Goal: Task Accomplishment & Management: Use online tool/utility

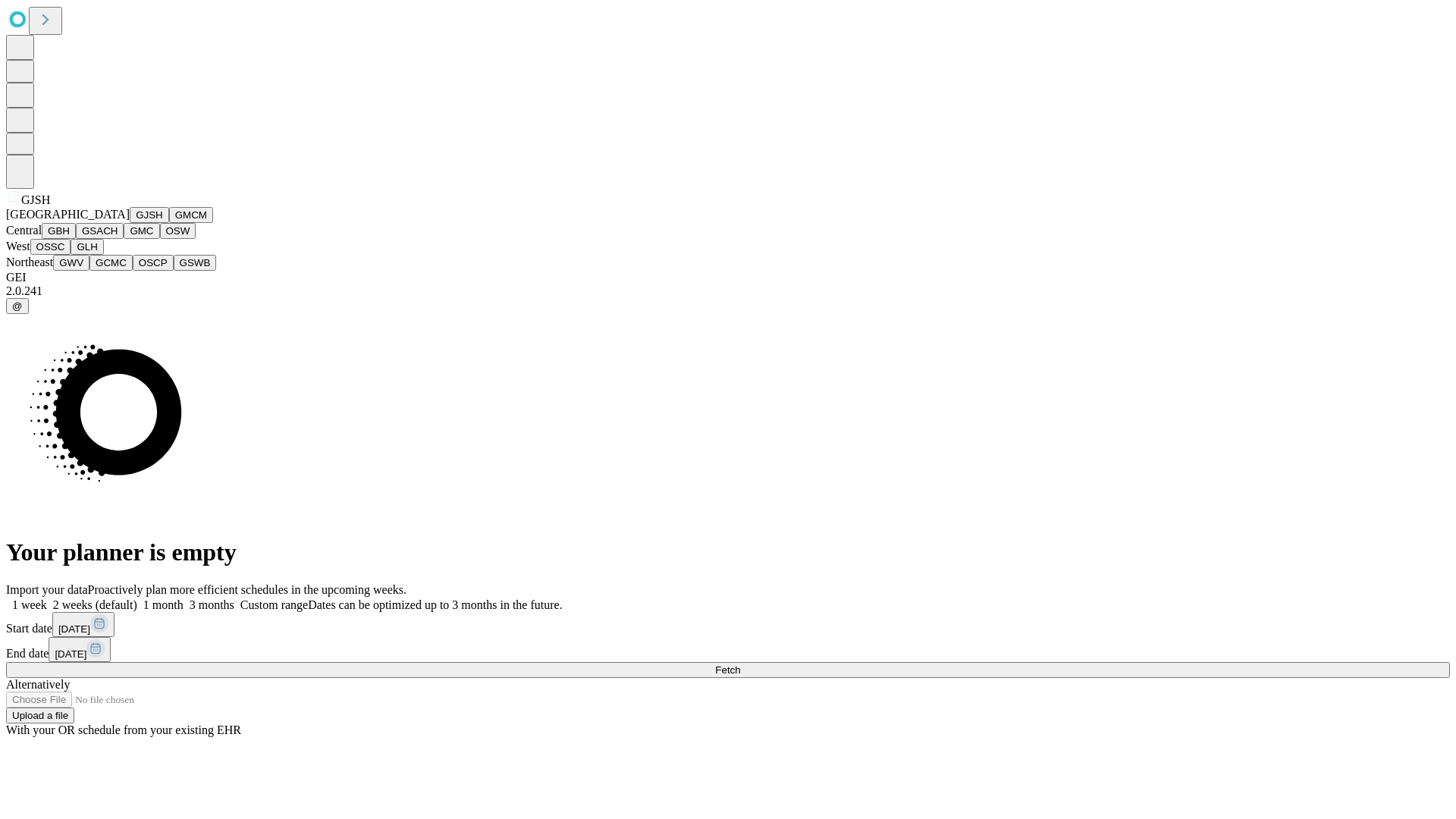
click at [129, 223] on button "GJSH" at bounding box center [149, 215] width 40 height 16
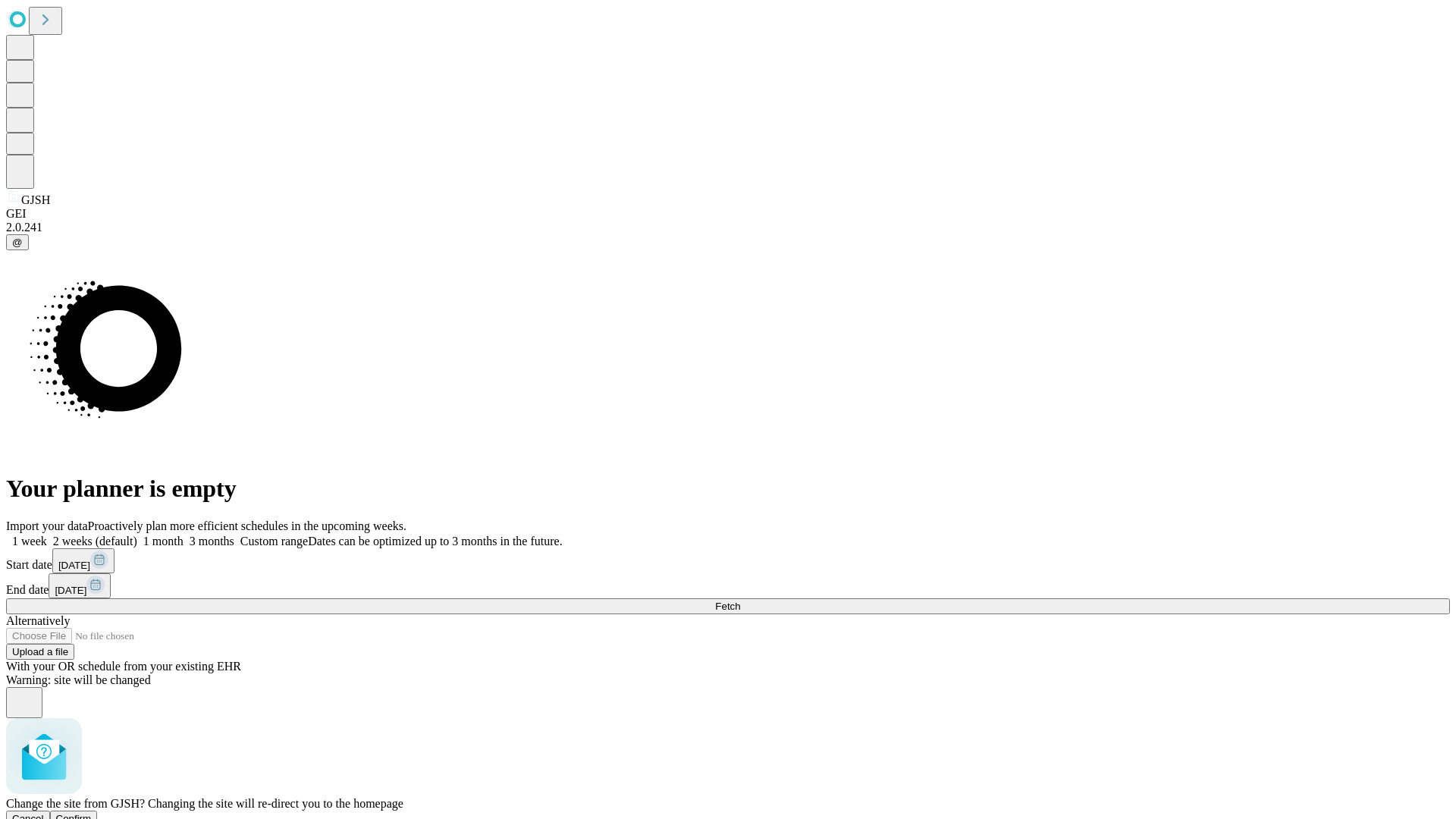
click at [91, 813] on span "Confirm" at bounding box center [73, 818] width 35 height 11
click at [184, 535] on label "1 month" at bounding box center [161, 541] width 47 height 13
click at [741, 601] on span "Fetch" at bounding box center [728, 606] width 25 height 11
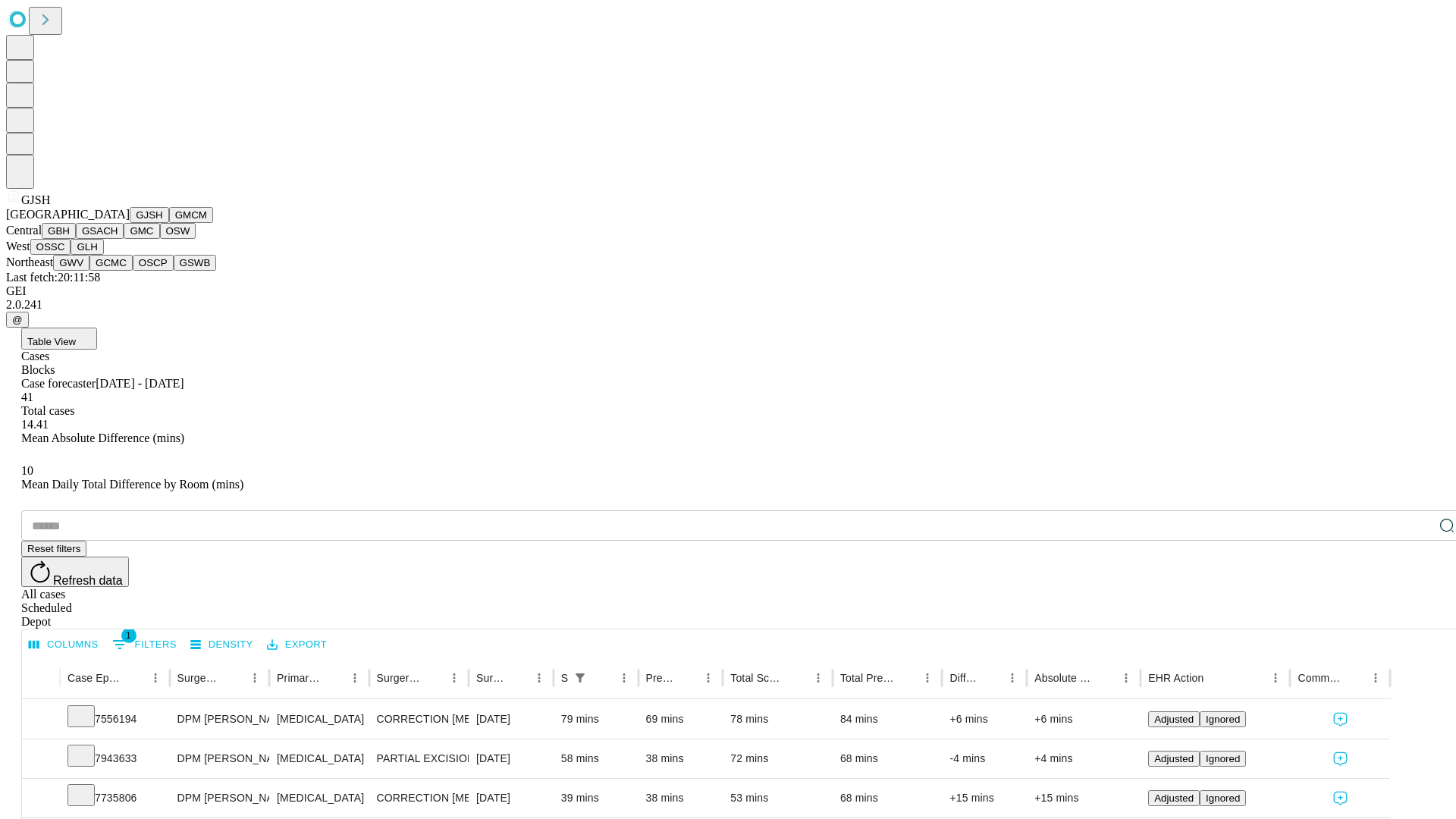
click at [169, 223] on button "GMCM" at bounding box center [191, 215] width 44 height 16
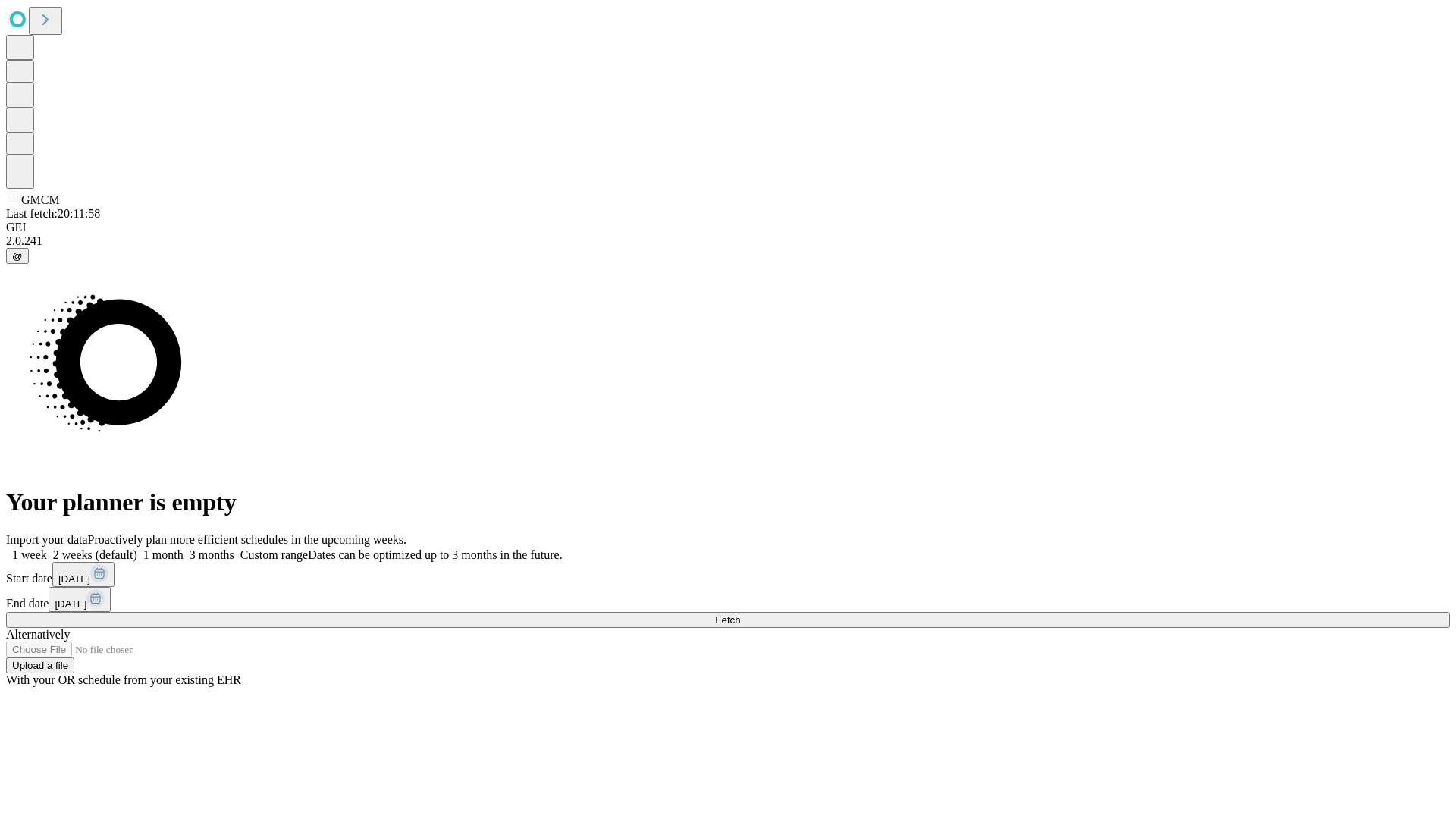
click at [184, 548] on label "1 month" at bounding box center [161, 554] width 47 height 13
click at [741, 614] on span "Fetch" at bounding box center [728, 620] width 25 height 11
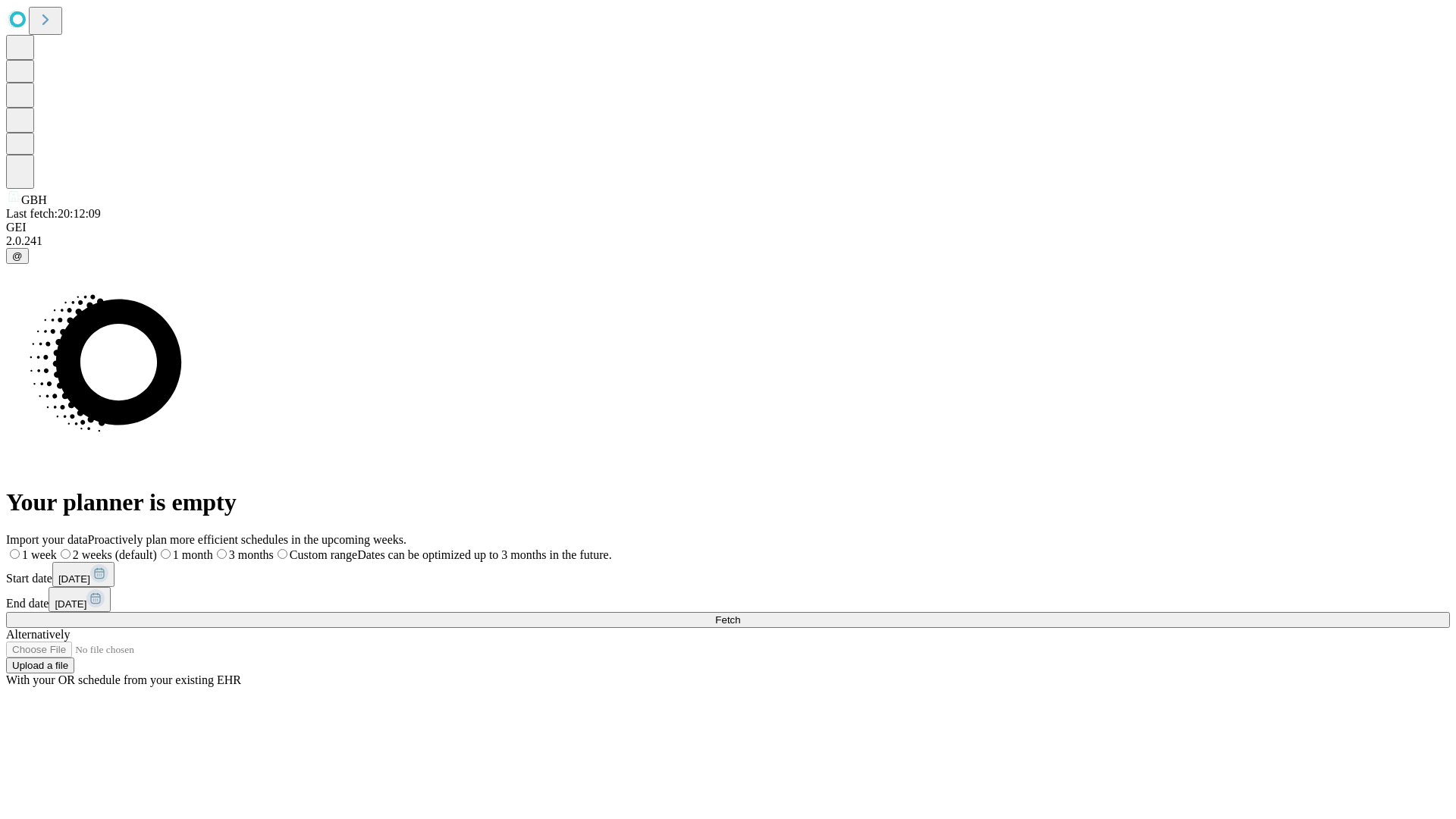
click at [213, 548] on label "1 month" at bounding box center [185, 554] width 56 height 13
click at [741, 614] on span "Fetch" at bounding box center [728, 620] width 25 height 11
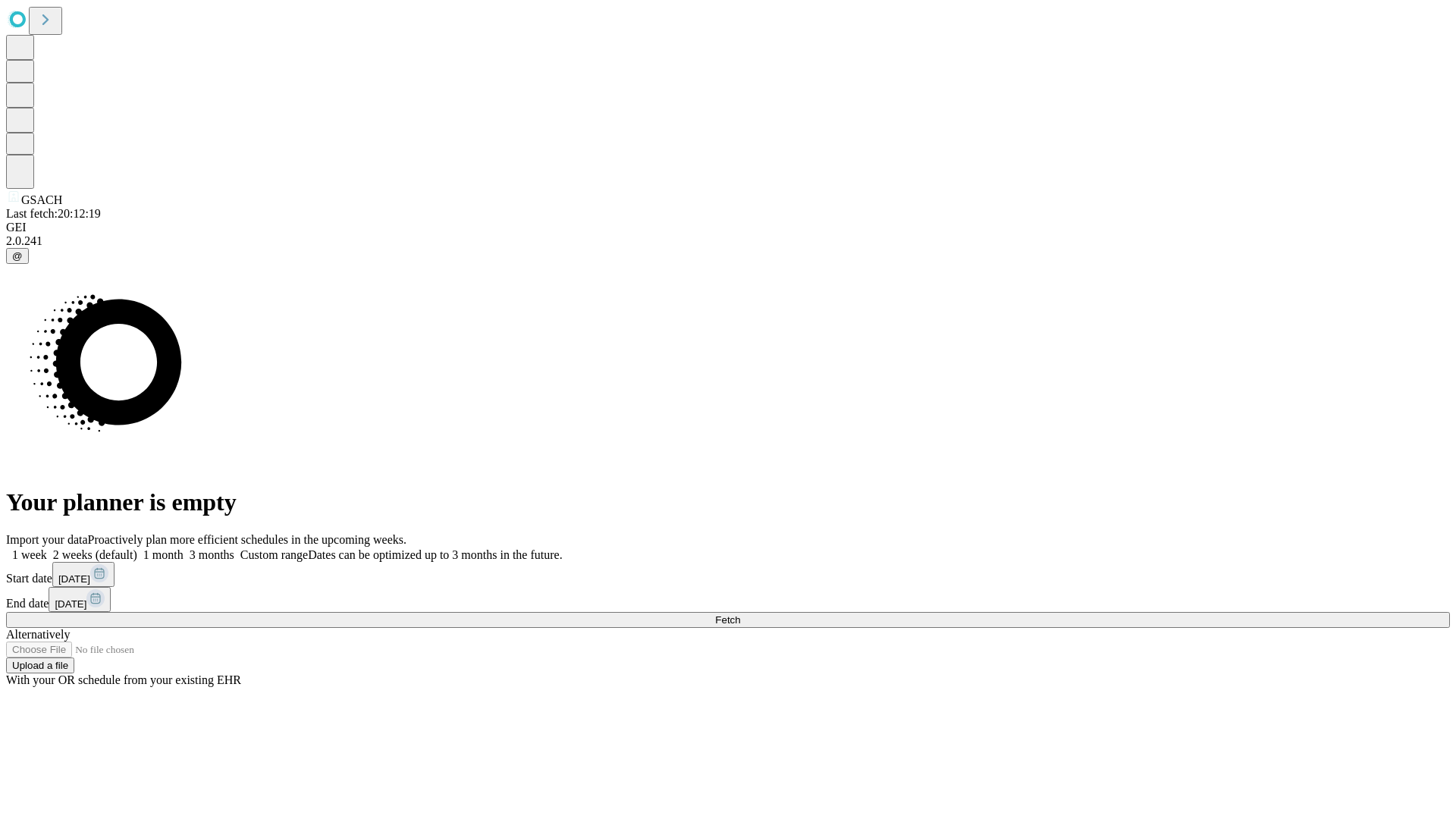
click at [184, 548] on label "1 month" at bounding box center [161, 554] width 47 height 13
click at [741, 614] on span "Fetch" at bounding box center [728, 620] width 25 height 11
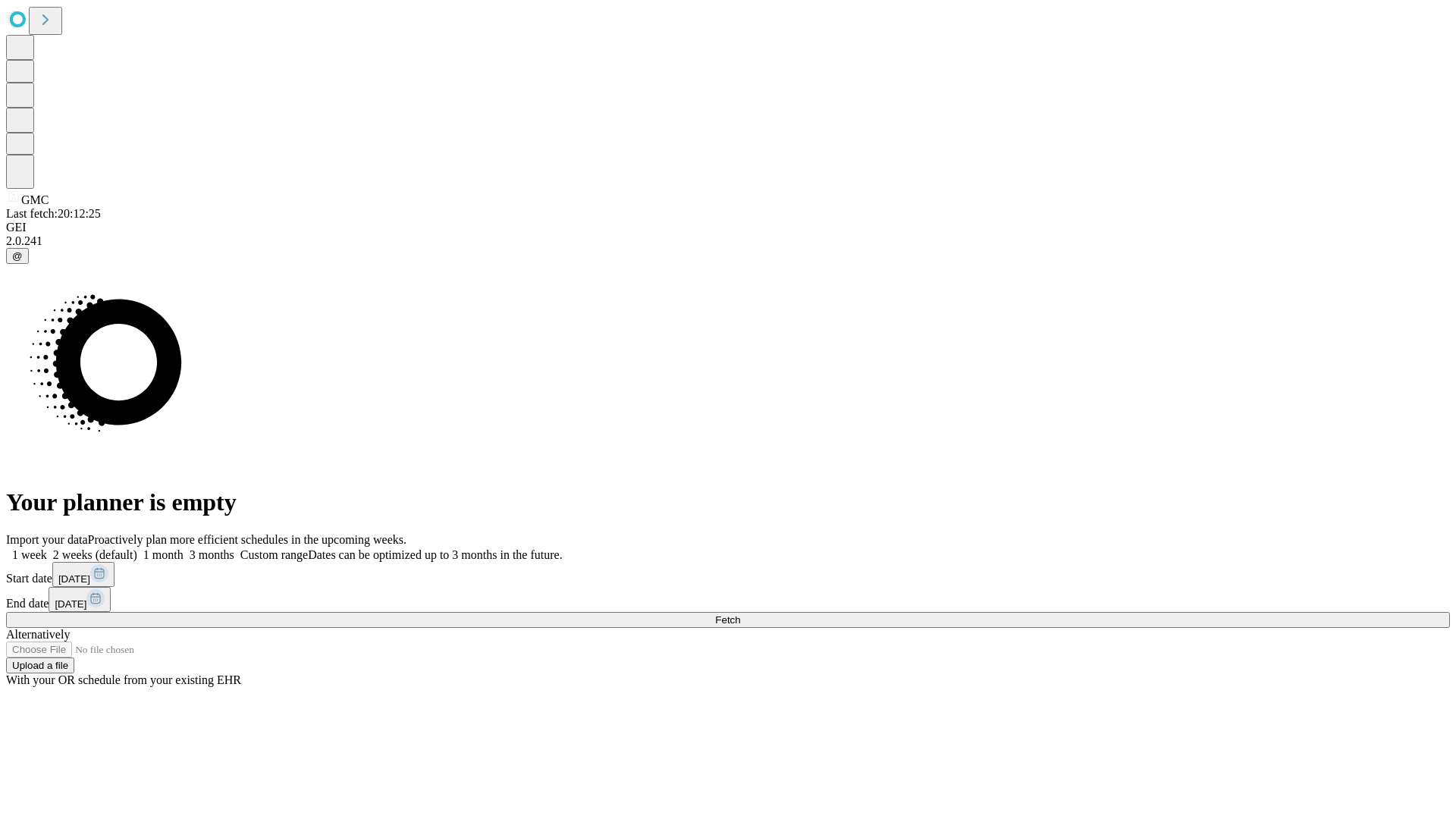
click at [184, 548] on label "1 month" at bounding box center [161, 554] width 47 height 13
click at [741, 614] on span "Fetch" at bounding box center [728, 620] width 25 height 11
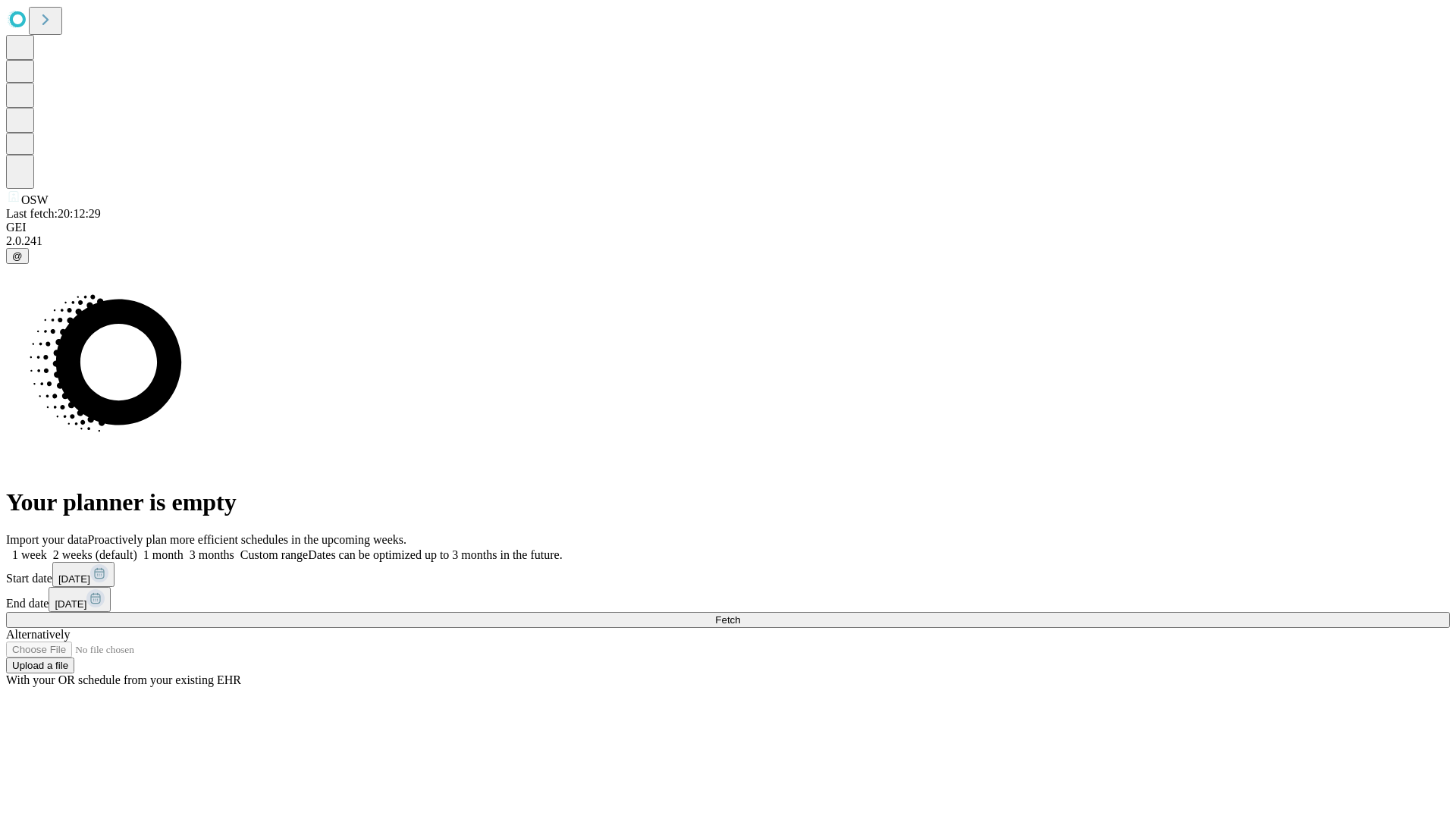
click at [184, 548] on label "1 month" at bounding box center [161, 554] width 47 height 13
click at [741, 614] on span "Fetch" at bounding box center [728, 620] width 25 height 11
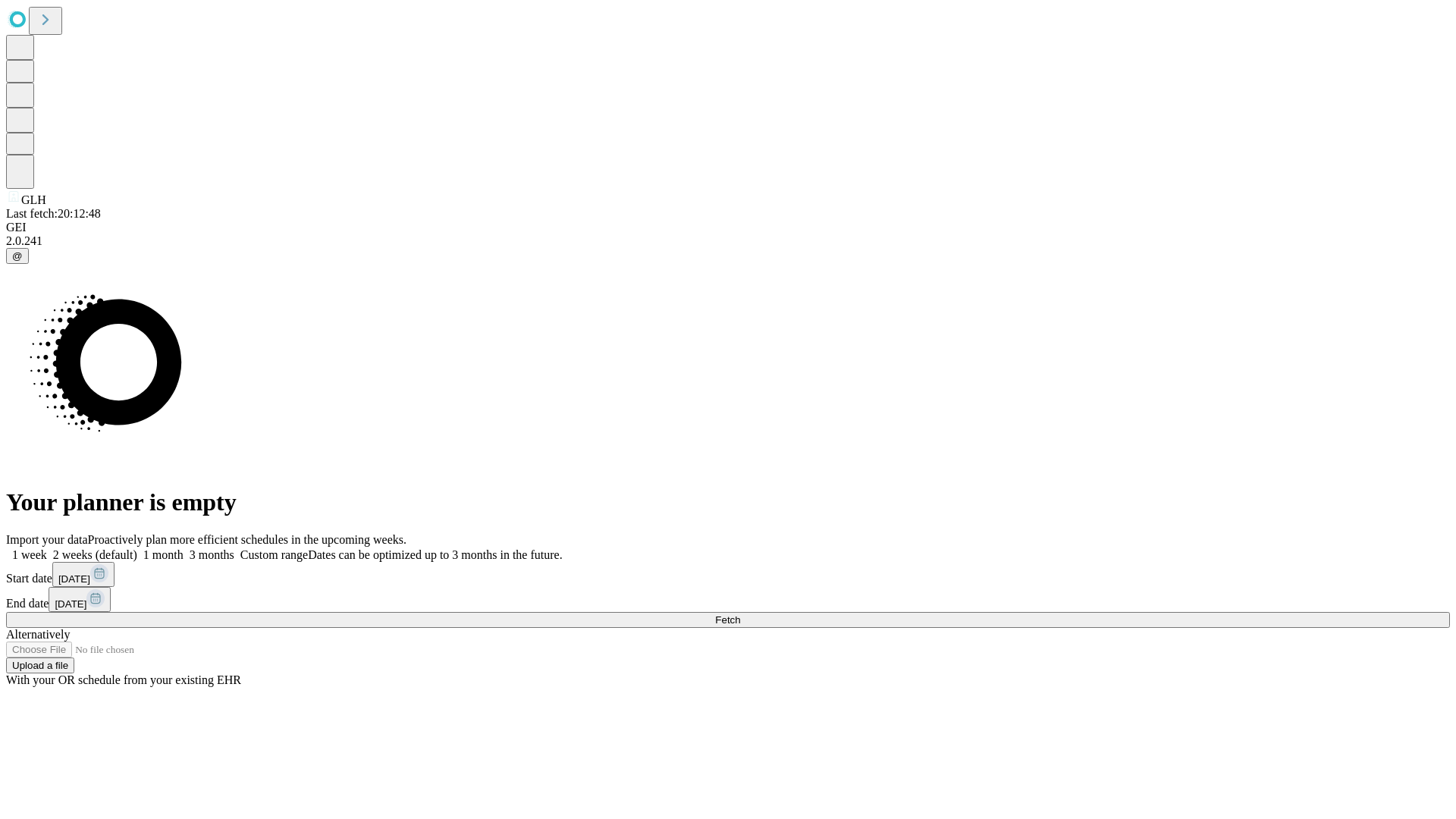
click at [184, 548] on label "1 month" at bounding box center [161, 554] width 47 height 13
click at [741, 614] on span "Fetch" at bounding box center [728, 620] width 25 height 11
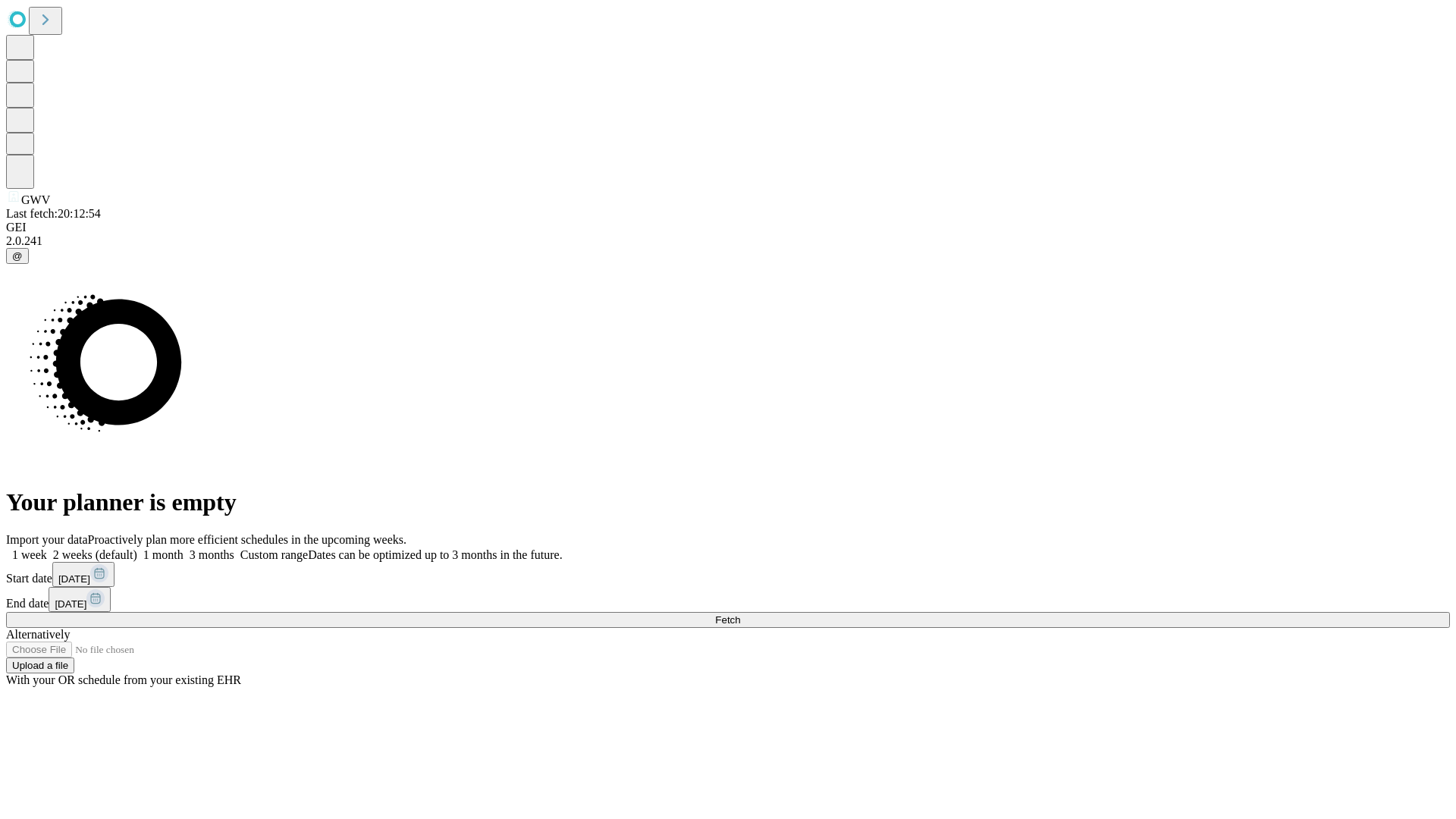
click at [184, 548] on label "1 month" at bounding box center [161, 554] width 47 height 13
click at [741, 614] on span "Fetch" at bounding box center [728, 620] width 25 height 11
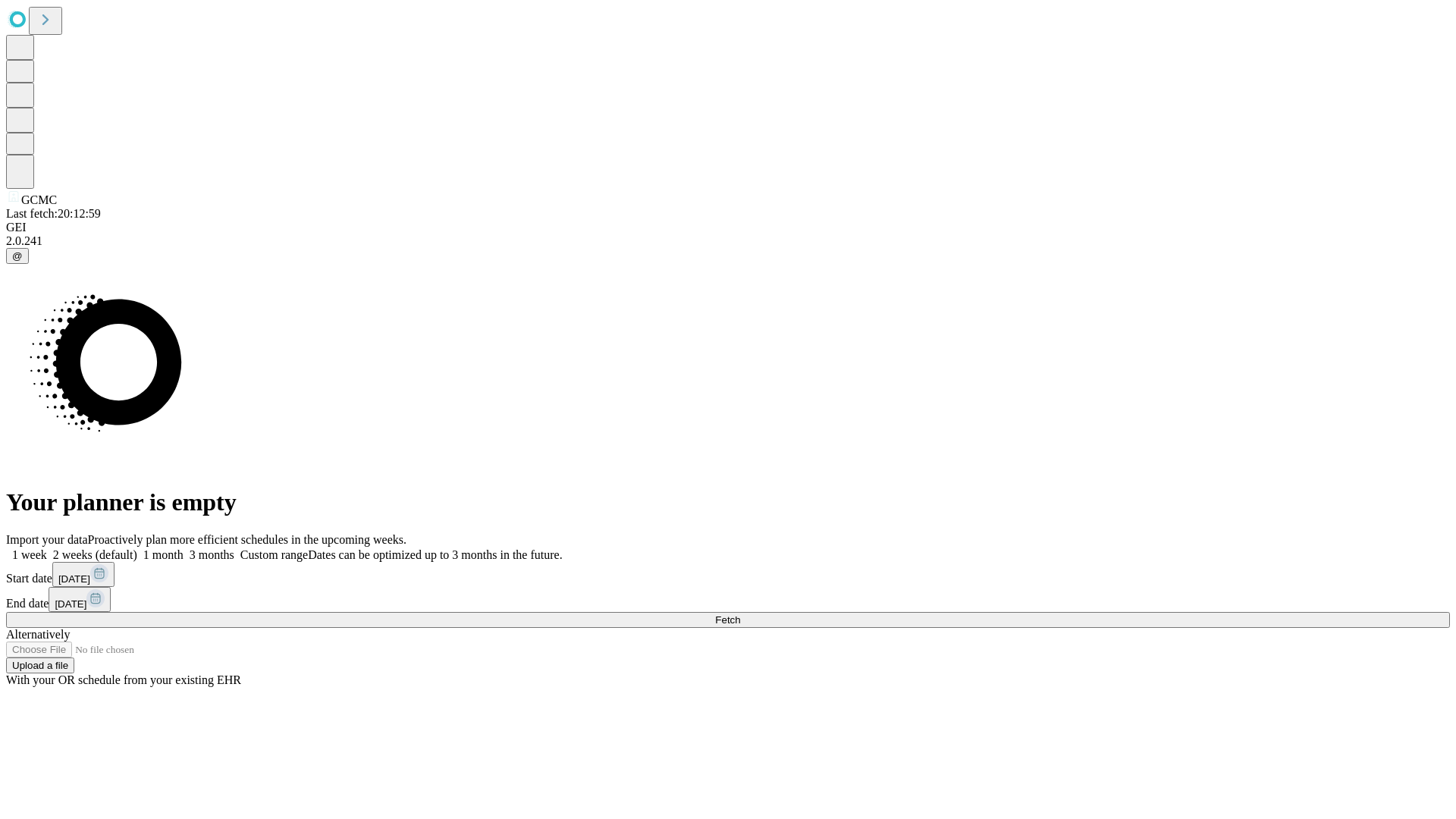
click at [184, 548] on label "1 month" at bounding box center [161, 554] width 47 height 13
click at [741, 614] on span "Fetch" at bounding box center [728, 620] width 25 height 11
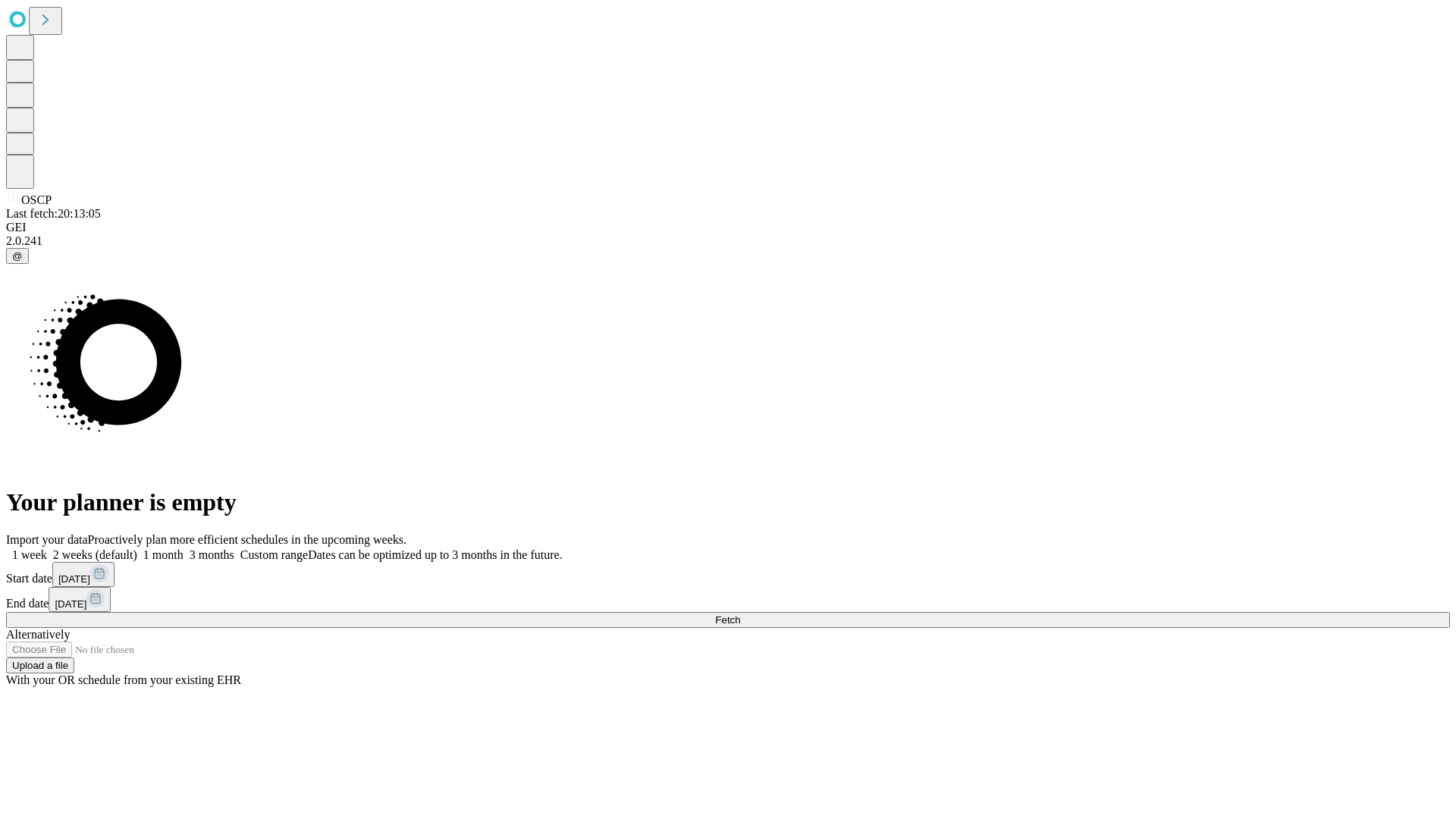
click at [741, 614] on span "Fetch" at bounding box center [728, 620] width 25 height 11
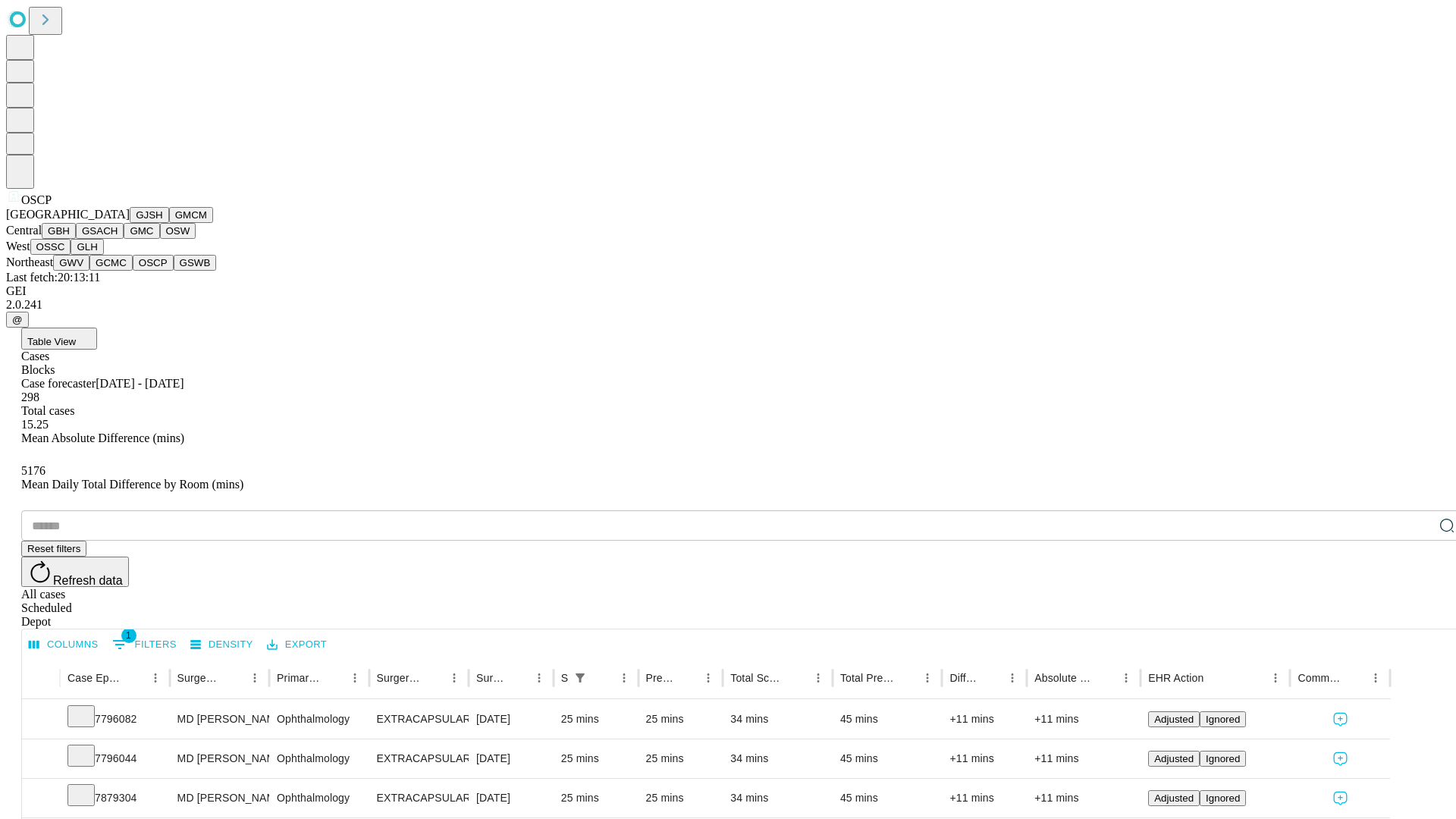
click at [173, 271] on button "GSWB" at bounding box center [195, 262] width 43 height 16
